Goal: Find specific page/section: Find specific page/section

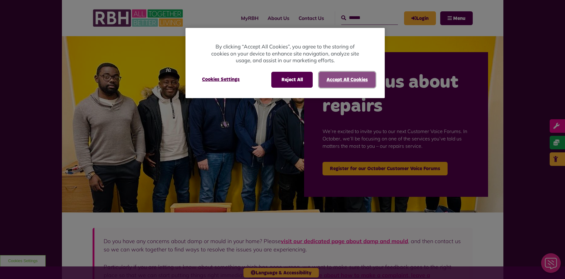
click at [336, 79] on button "Accept All Cookies" at bounding box center [347, 80] width 57 height 16
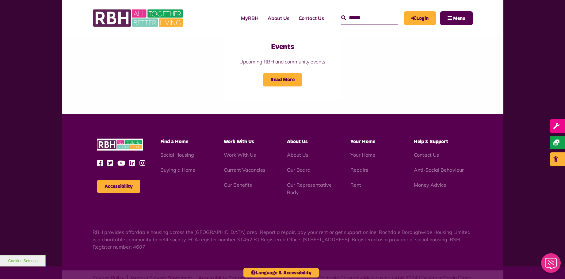
scroll to position [676, 0]
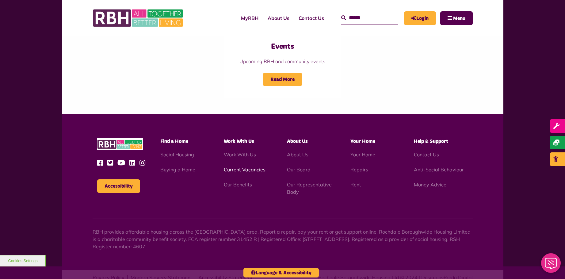
click at [246, 171] on link "Current Vacancies" at bounding box center [245, 170] width 42 height 6
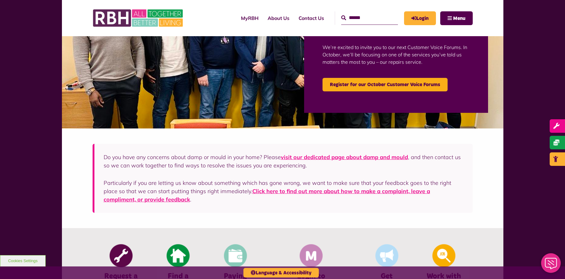
scroll to position [84, 0]
click at [266, 17] on link "About Us" at bounding box center [278, 18] width 31 height 17
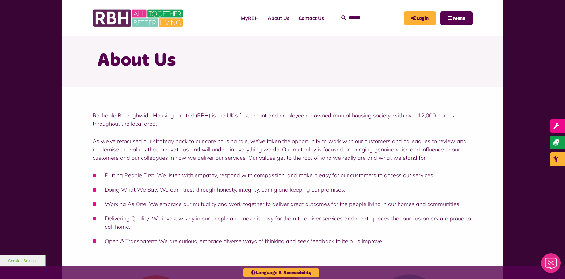
scroll to position [15, 0]
